Goal: Information Seeking & Learning: Learn about a topic

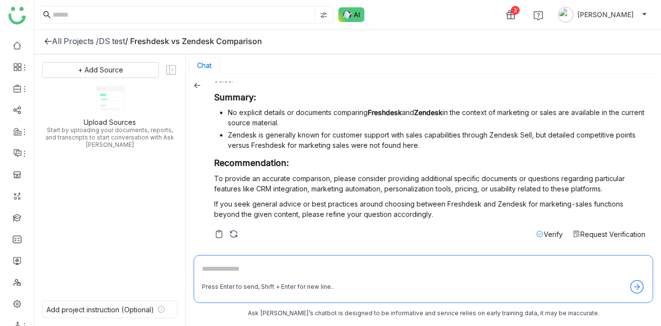
scroll to position [652, 0]
click at [20, 164] on link at bounding box center [17, 238] width 9 height 8
click at [17, 164] on link at bounding box center [17, 238] width 9 height 8
click at [14, 164] on link at bounding box center [17, 238] width 9 height 8
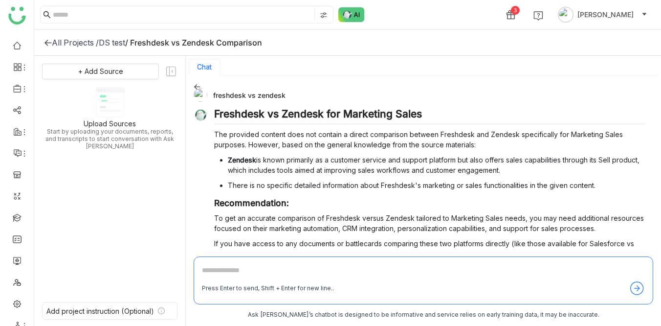
click at [71, 46] on div "All Projects /" at bounding box center [75, 43] width 47 height 10
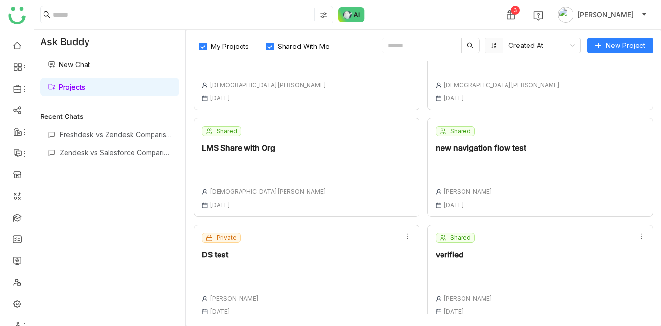
scroll to position [158, 0]
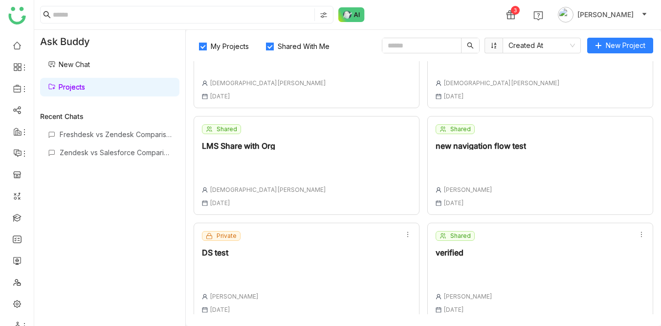
click at [451, 164] on div "Shared verified Uday Bhanu 18 Aug , 2025" at bounding box center [464, 272] width 57 height 82
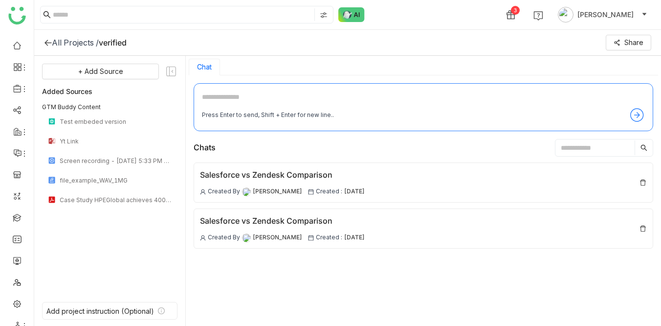
click at [363, 101] on textarea at bounding box center [423, 99] width 443 height 16
click at [13, 164] on link at bounding box center [17, 238] width 9 height 8
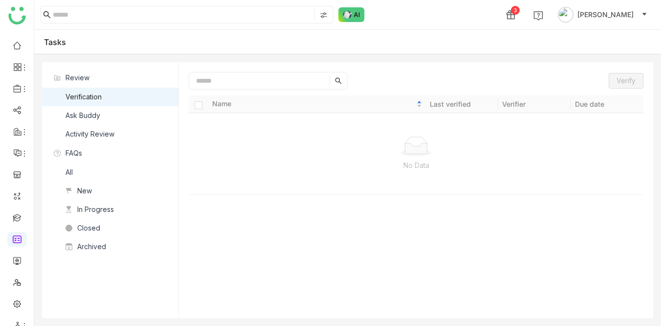
click at [136, 100] on nz-list-item "Verification" at bounding box center [110, 97] width 136 height 19
click at [108, 118] on nz-list-item "Ask Buddy" at bounding box center [110, 115] width 136 height 19
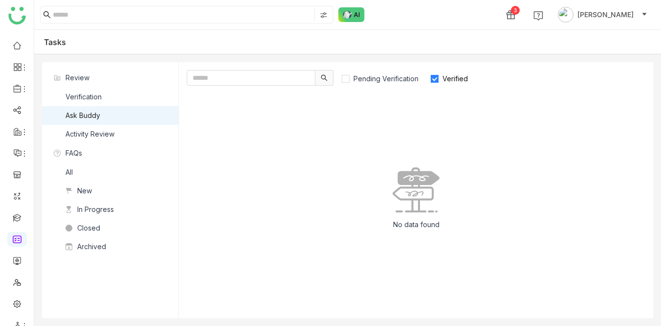
click at [298, 164] on div "No data found" at bounding box center [416, 201] width 459 height 217
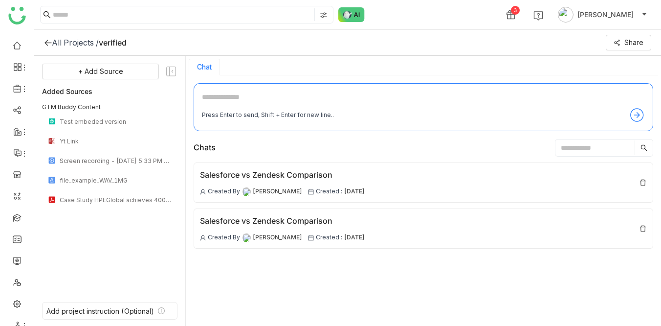
click at [88, 41] on div "All Projects /" at bounding box center [75, 43] width 47 height 10
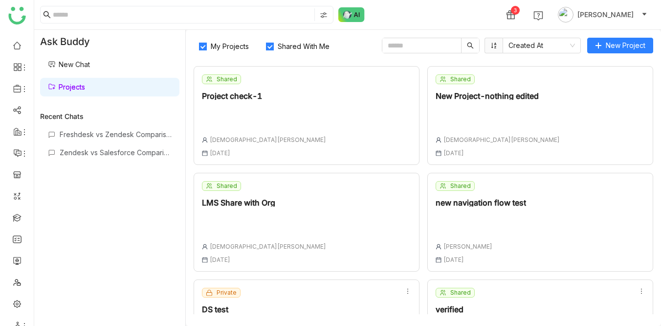
scroll to position [166, 0]
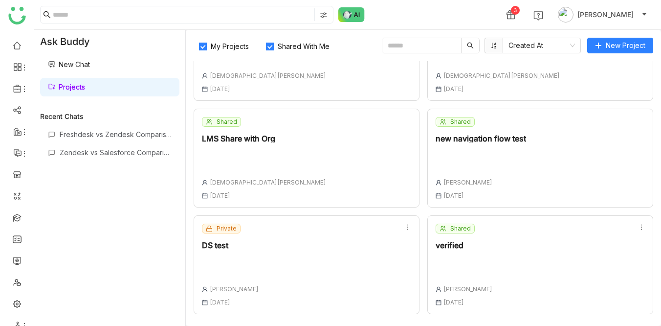
click at [223, 164] on div "DS test" at bounding box center [230, 245] width 57 height 8
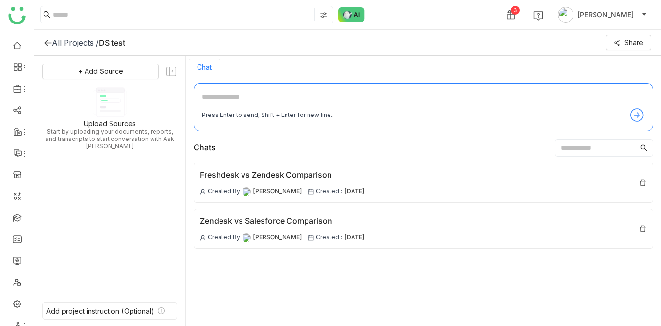
click at [231, 93] on textarea at bounding box center [423, 99] width 443 height 16
type textarea "**********"
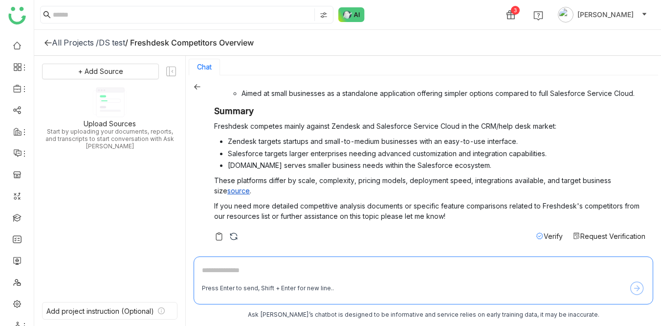
scroll to position [222, 0]
click at [537, 164] on icon at bounding box center [540, 235] width 8 height 8
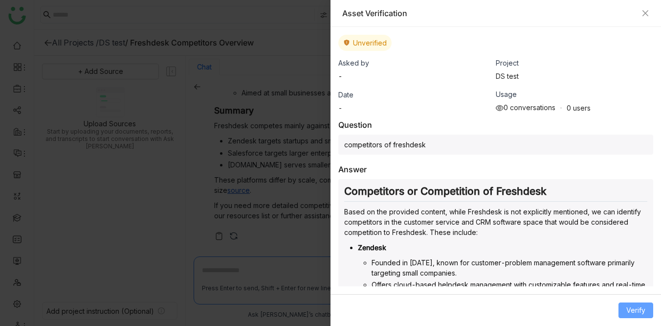
click at [636, 164] on span "Verify" at bounding box center [636, 310] width 19 height 11
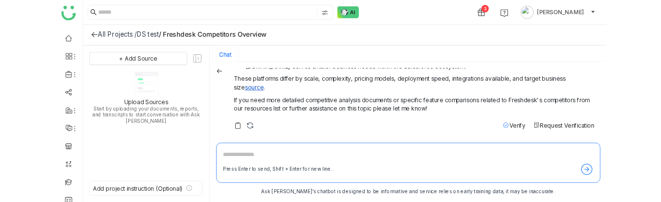
scroll to position [0, 0]
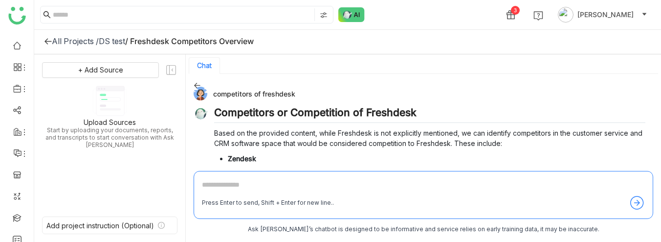
drag, startPoint x: 213, startPoint y: 94, endPoint x: 305, endPoint y: 92, distance: 92.0
click at [305, 92] on div "competitors of freshdesk" at bounding box center [420, 94] width 452 height 14
click at [294, 93] on div "competitors of freshdesk" at bounding box center [420, 94] width 452 height 14
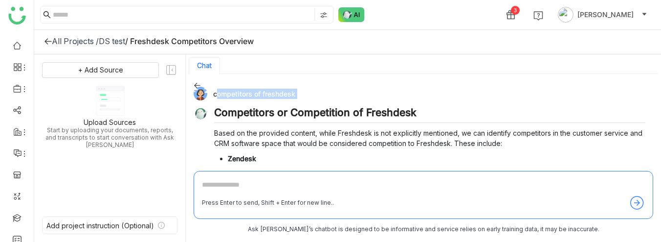
copy div "competitors of freshdesk"
click at [123, 39] on div "DS test" at bounding box center [112, 41] width 26 height 10
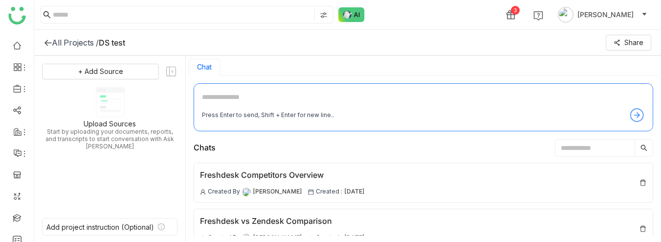
click at [220, 97] on textarea at bounding box center [423, 99] width 443 height 16
paste textarea "**********"
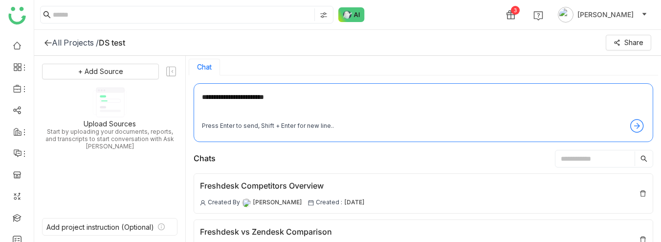
type textarea "**********"
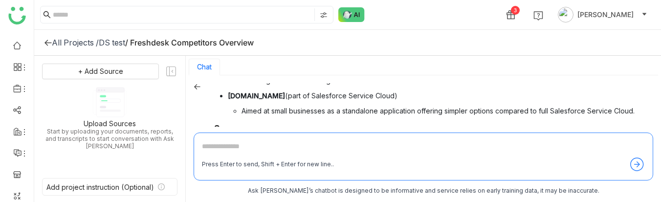
scroll to position [345, 0]
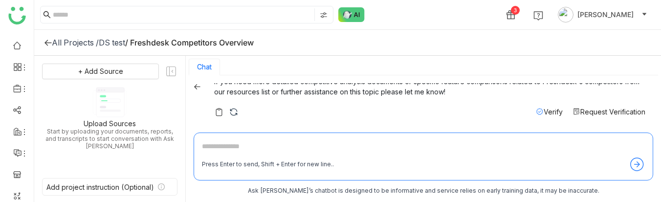
click at [547, 108] on span "Verify" at bounding box center [553, 112] width 19 height 8
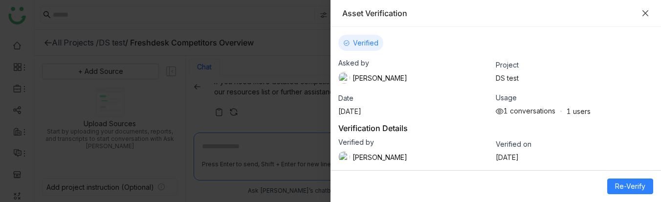
click at [646, 15] on icon "Close" at bounding box center [646, 13] width 8 height 8
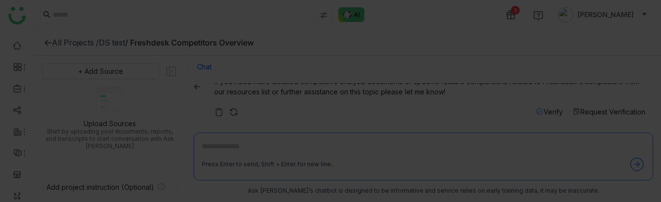
scroll to position [1, 0]
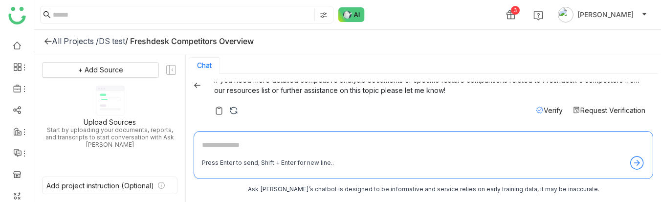
click at [231, 109] on img at bounding box center [234, 111] width 10 height 10
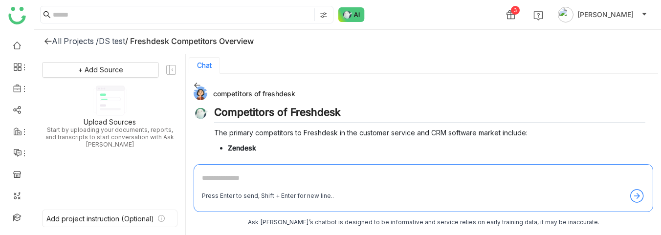
scroll to position [159, 0]
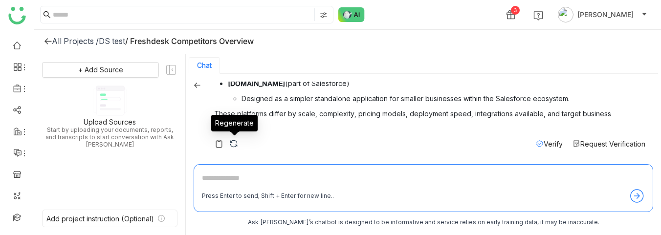
click at [232, 140] on img at bounding box center [234, 144] width 10 height 10
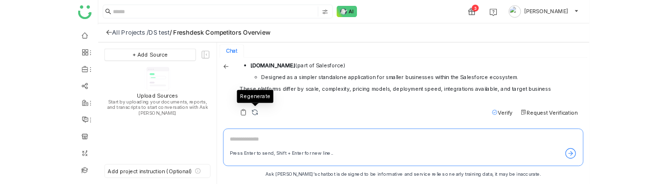
scroll to position [0, 0]
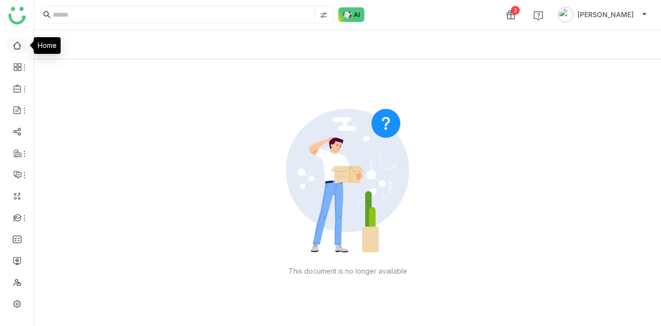
click at [21, 45] on link at bounding box center [17, 45] width 9 height 8
click at [63, 21] on nz-input-group at bounding box center [187, 15] width 294 height 18
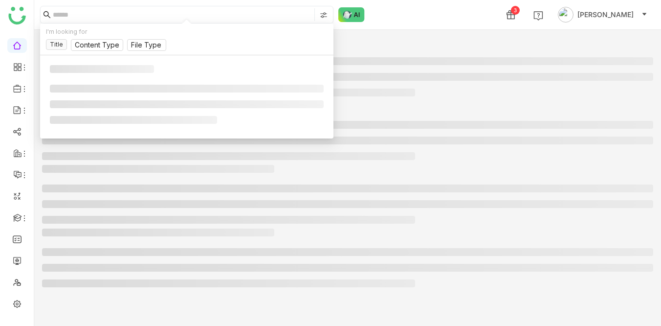
click at [61, 11] on input at bounding box center [183, 14] width 260 height 13
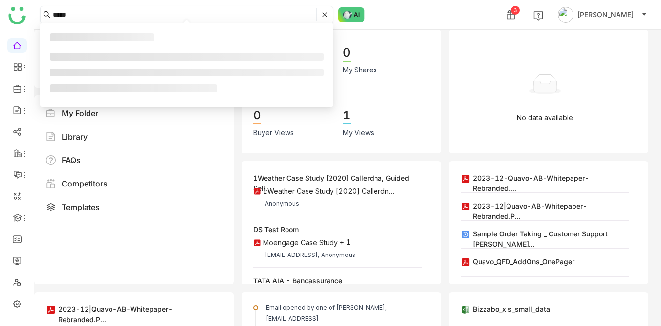
type input "*****"
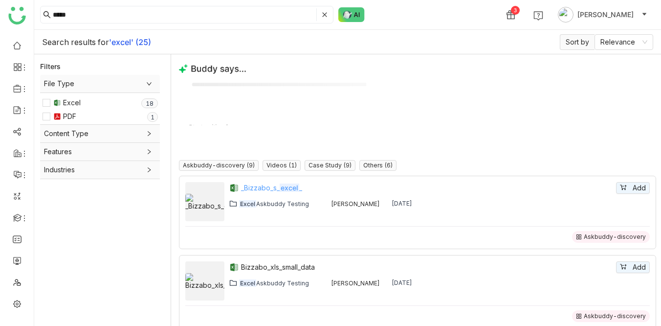
click at [280, 186] on em "excel" at bounding box center [290, 187] width 20 height 8
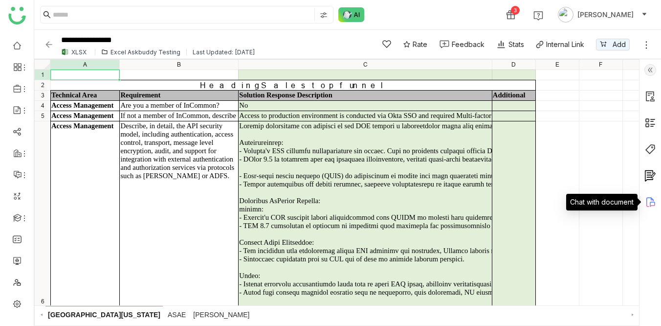
click at [649, 204] on icon at bounding box center [651, 202] width 12 height 12
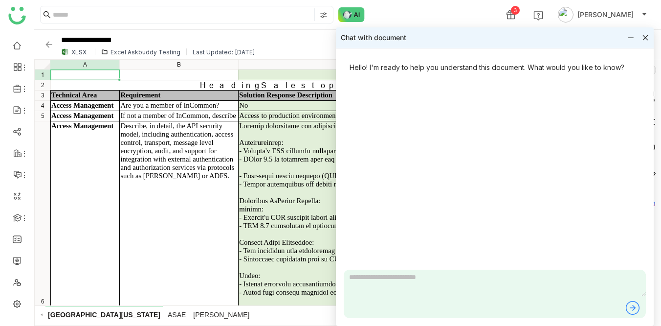
click at [396, 284] on textarea at bounding box center [495, 283] width 302 height 26
click at [358, 277] on textarea "*******" at bounding box center [495, 283] width 302 height 26
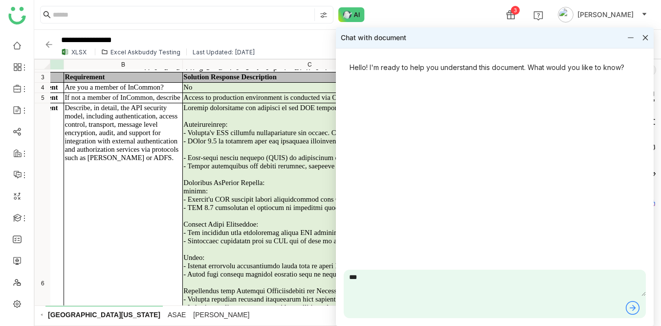
scroll to position [16, 61]
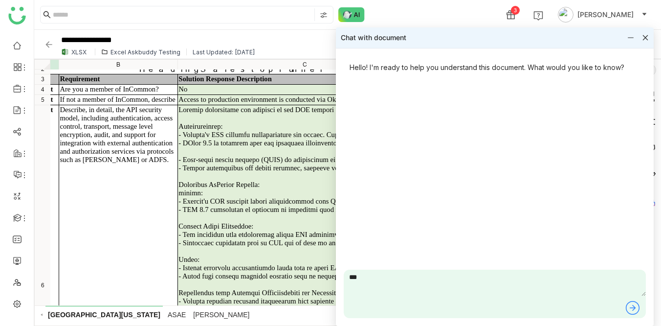
click at [358, 280] on textarea "***" at bounding box center [495, 283] width 302 height 26
type textarea "**********"
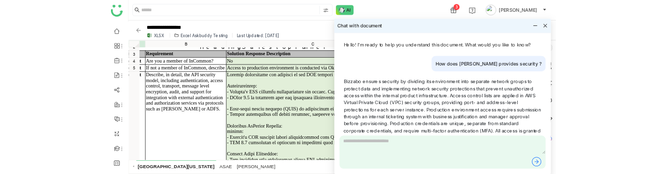
scroll to position [0, 0]
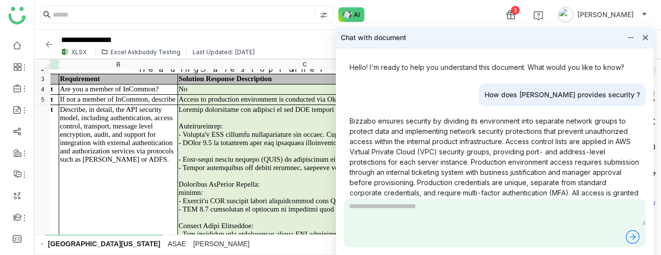
click at [645, 38] on icon at bounding box center [645, 37] width 5 height 5
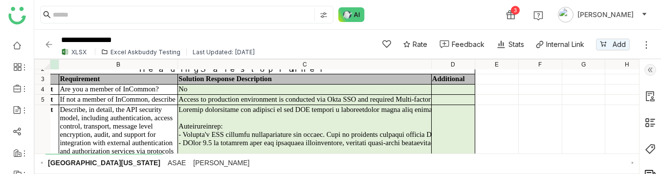
scroll to position [34, 0]
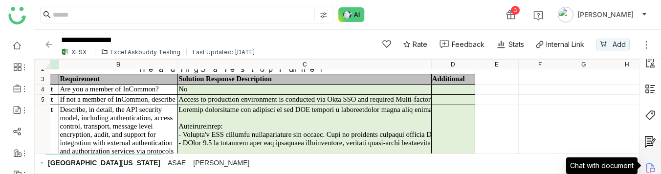
click at [652, 169] on icon at bounding box center [651, 168] width 12 height 12
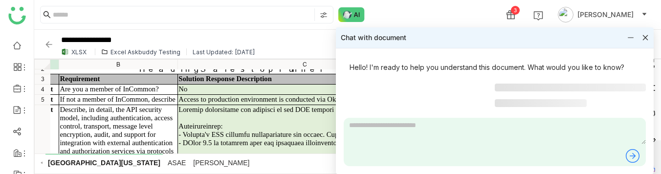
click at [437, 132] on textarea at bounding box center [495, 131] width 302 height 26
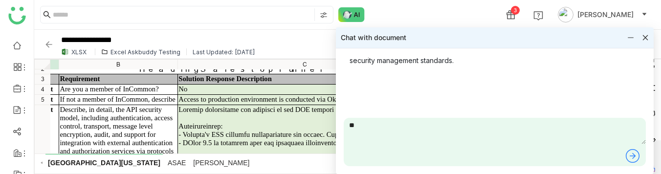
scroll to position [288, 0]
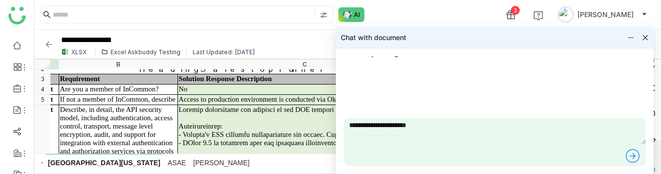
type textarea "**********"
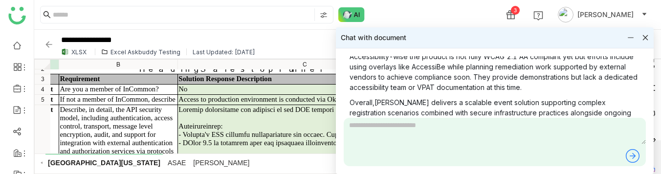
scroll to position [715, 0]
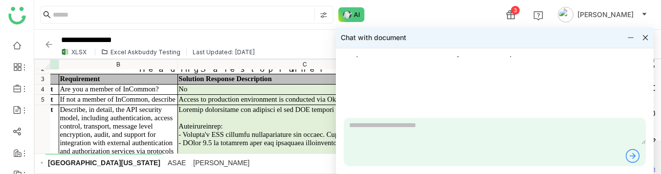
click at [649, 38] on icon at bounding box center [645, 37] width 7 height 7
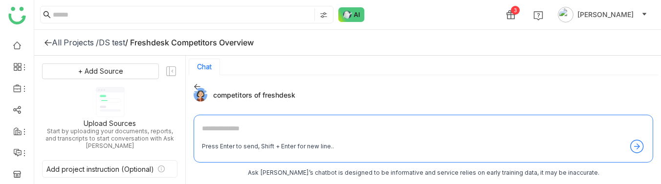
scroll to position [1, 0]
click at [78, 10] on input at bounding box center [183, 14] width 260 height 13
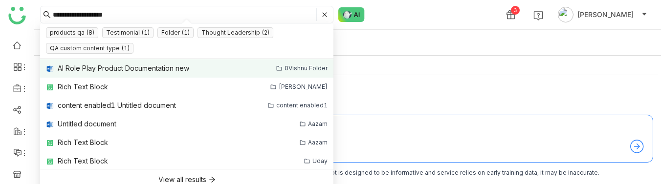
type input "**********"
click at [120, 64] on div "AI Role Play Product Documentation new" at bounding box center [124, 68] width 132 height 11
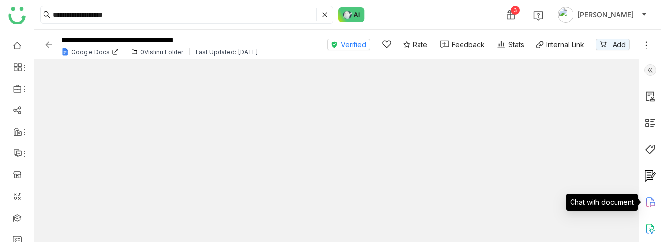
click at [652, 184] on icon at bounding box center [652, 204] width 5 height 5
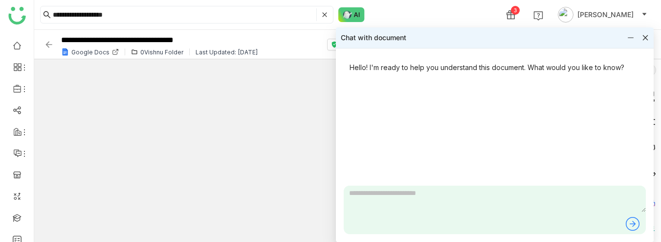
click at [374, 184] on div at bounding box center [495, 209] width 302 height 48
click at [357, 184] on textarea at bounding box center [495, 198] width 302 height 26
type textarea "**********"
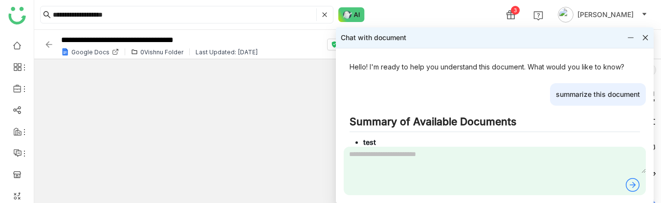
scroll to position [51, 0]
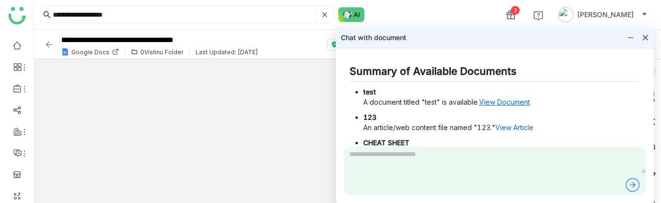
click at [499, 100] on link "View Document" at bounding box center [504, 102] width 51 height 8
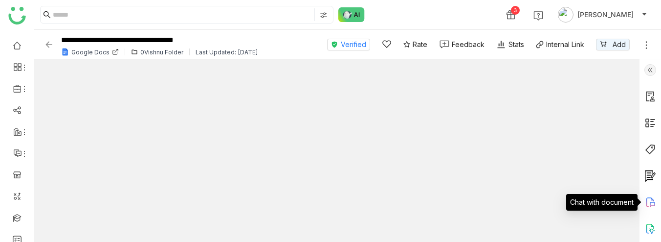
click at [647, 198] on icon at bounding box center [650, 201] width 7 height 9
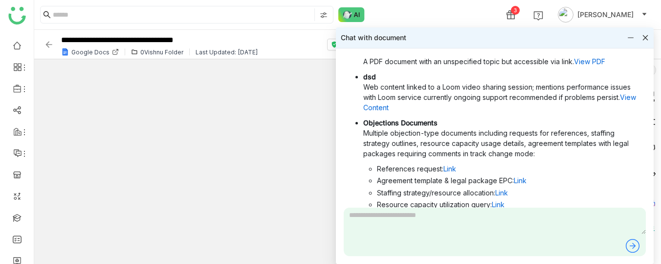
scroll to position [30, 0]
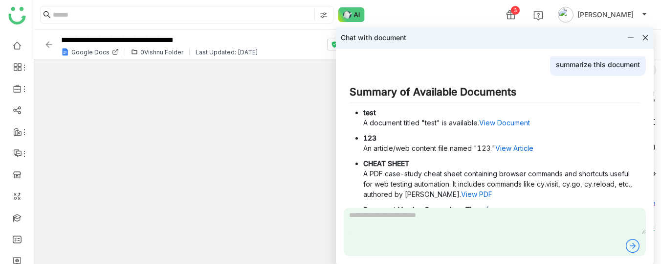
click at [571, 63] on div "summarize this document" at bounding box center [598, 64] width 96 height 23
copy div "summarize this document"
click at [434, 203] on textarea at bounding box center [495, 220] width 302 height 26
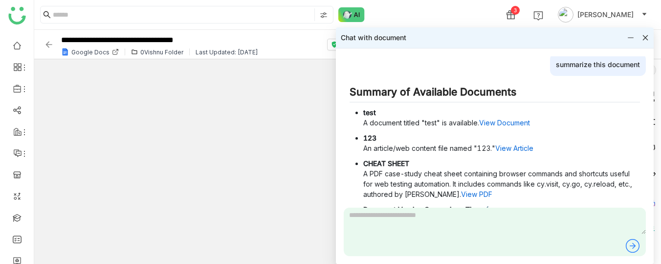
paste textarea "**********"
type textarea "**********"
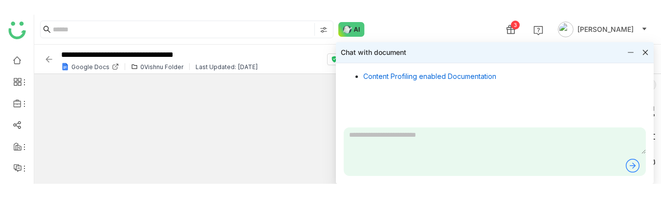
scroll to position [1434, 0]
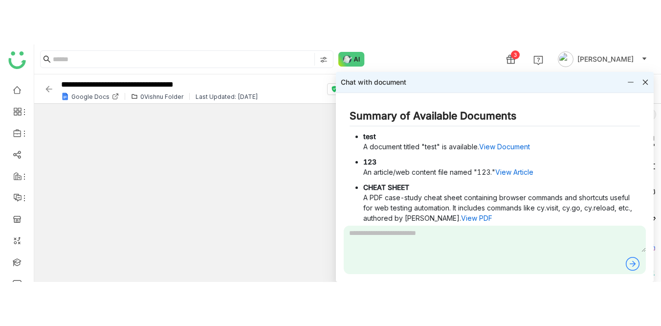
scroll to position [782, 0]
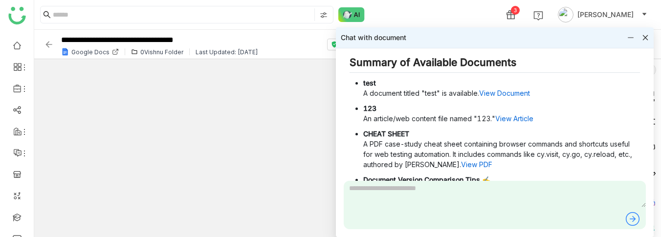
click at [632, 36] on icon at bounding box center [631, 37] width 7 height 7
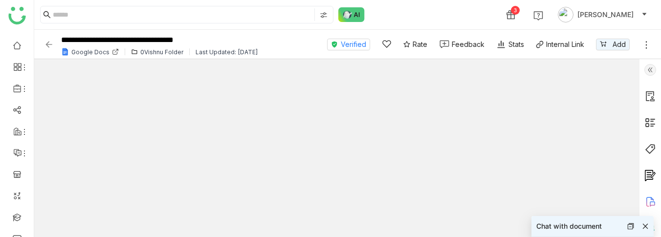
type input "*"
click at [152, 54] on div "0Vishnu Folder" at bounding box center [161, 51] width 43 height 7
click at [164, 51] on div "0Vishnu Folder" at bounding box center [161, 51] width 43 height 7
click at [150, 51] on div "0Vishnu Folder" at bounding box center [161, 51] width 43 height 7
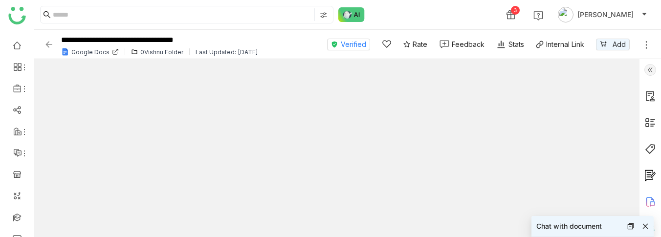
click at [150, 51] on div "0Vishnu Folder" at bounding box center [161, 51] width 43 height 7
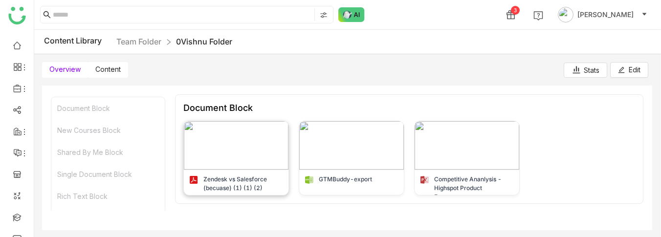
click at [220, 130] on img at bounding box center [236, 145] width 105 height 48
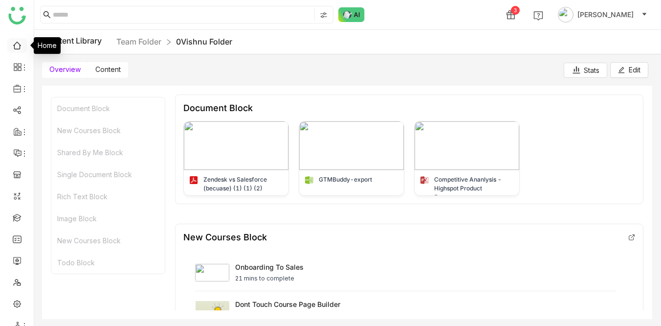
click at [13, 49] on link at bounding box center [17, 45] width 9 height 8
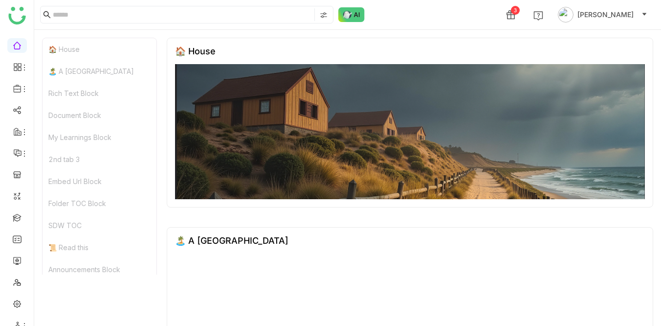
click at [407, 22] on div "3 Veena Pulicharla" at bounding box center [347, 14] width 627 height 29
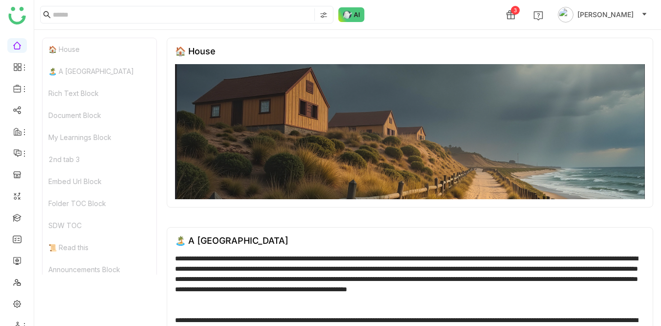
click at [413, 17] on div "3 Veena Pulicharla" at bounding box center [347, 14] width 627 height 29
click at [459, 9] on div "3 Veena Pulicharla" at bounding box center [347, 14] width 627 height 29
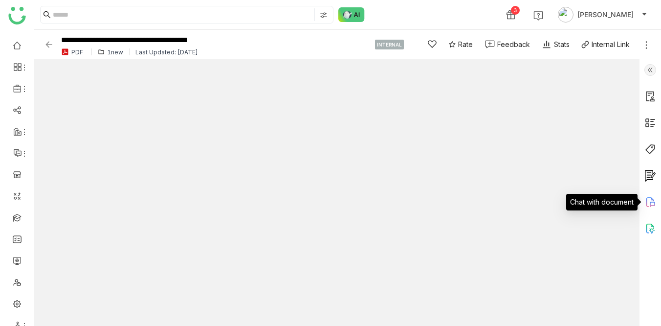
click at [653, 201] on icon at bounding box center [651, 202] width 12 height 12
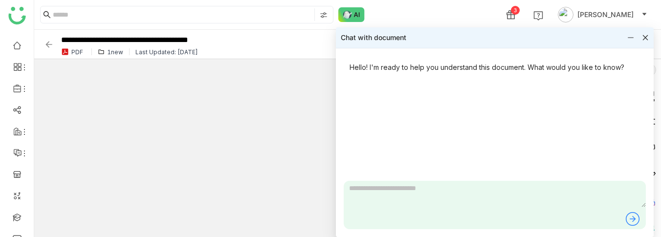
click at [372, 201] on textarea at bounding box center [495, 194] width 302 height 26
type textarea "**********"
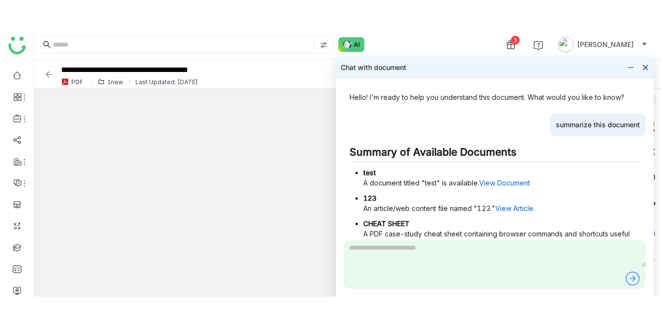
scroll to position [15, 0]
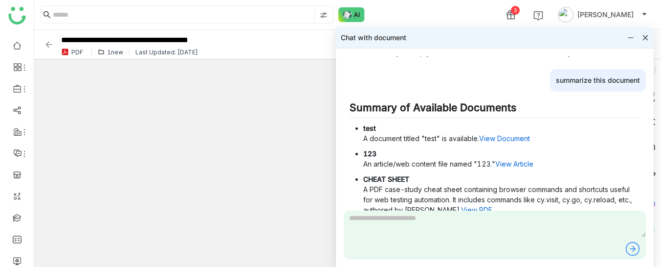
click at [647, 40] on icon at bounding box center [645, 37] width 7 height 7
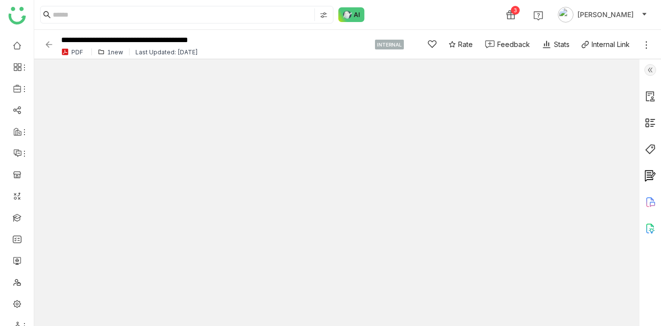
click at [647, 37] on link at bounding box center [647, 44] width 10 height 14
